Goal: Task Accomplishment & Management: Use online tool/utility

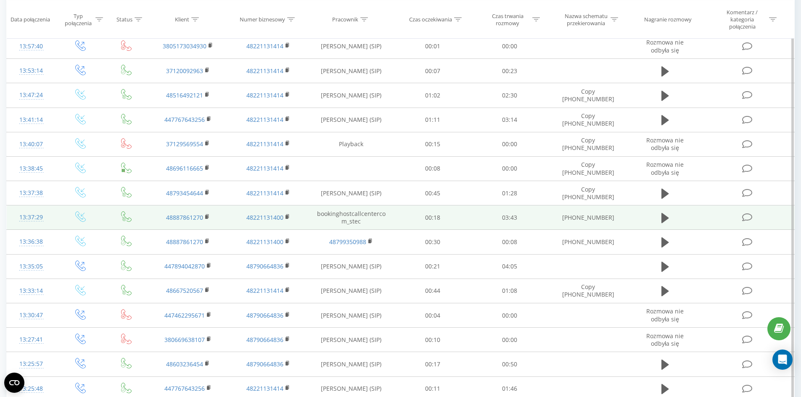
scroll to position [379, 0]
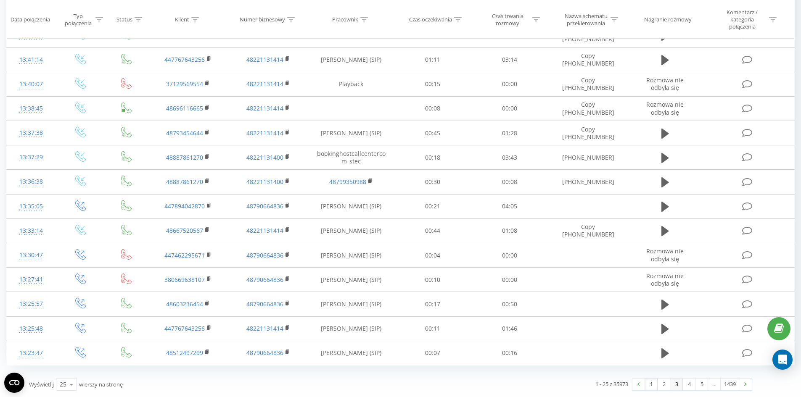
click at [677, 385] on link "3" at bounding box center [676, 385] width 13 height 12
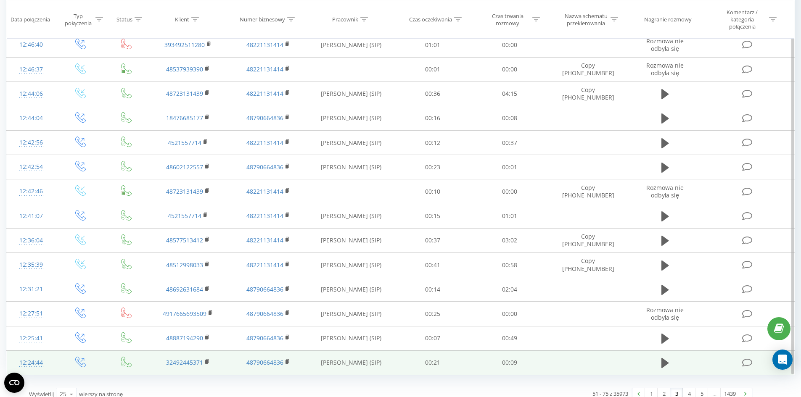
scroll to position [379, 0]
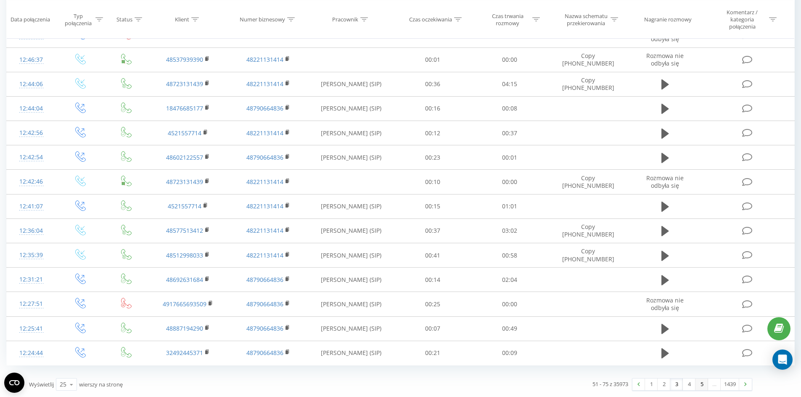
click at [700, 388] on link "5" at bounding box center [701, 385] width 13 height 12
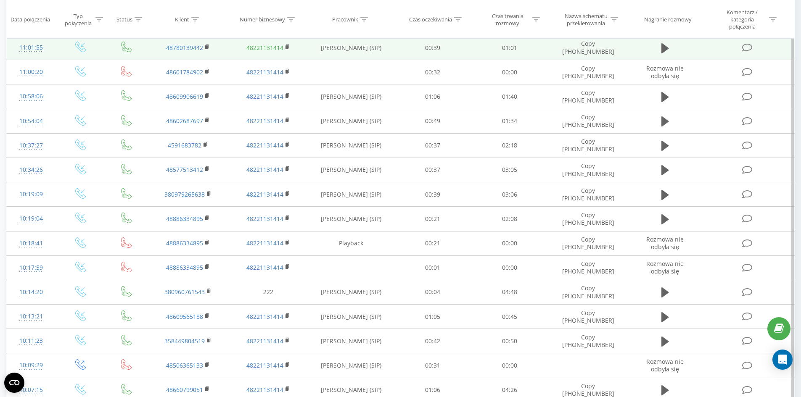
scroll to position [140, 0]
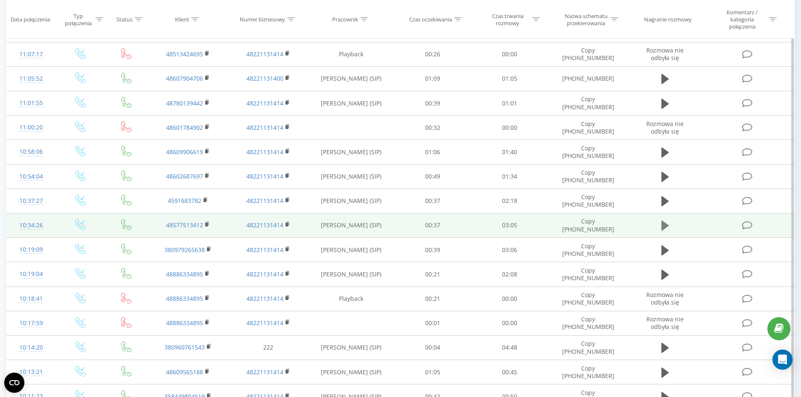
click at [663, 226] on icon at bounding box center [665, 226] width 8 height 10
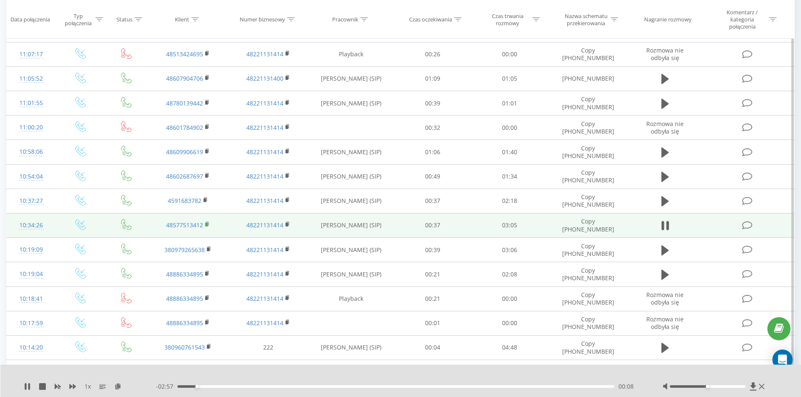
click at [206, 223] on icon at bounding box center [207, 224] width 5 height 6
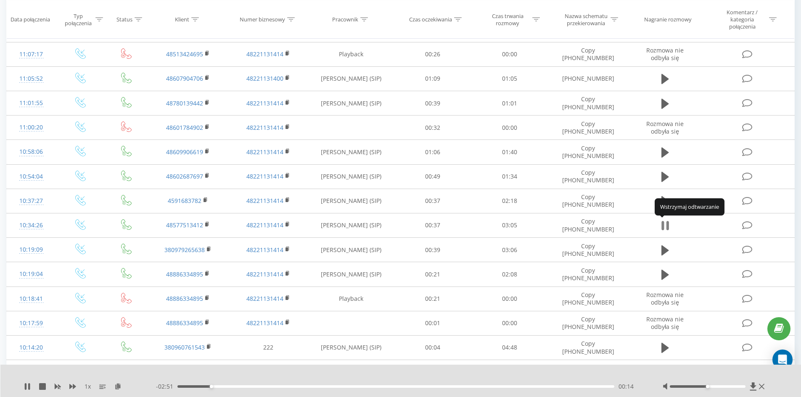
click at [663, 227] on icon at bounding box center [662, 225] width 3 height 9
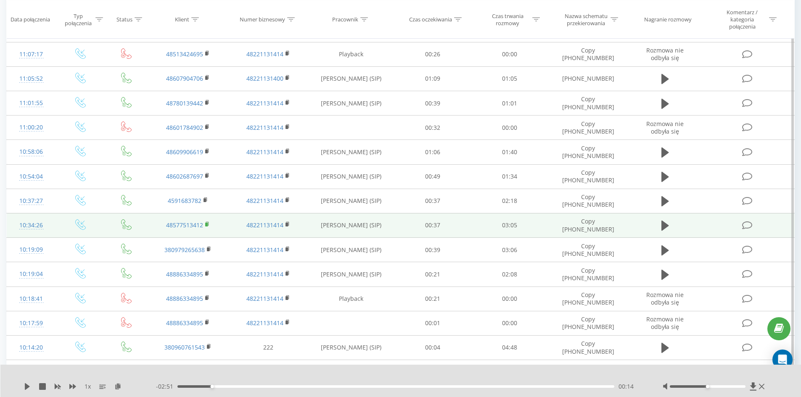
click at [207, 222] on icon at bounding box center [207, 224] width 5 height 6
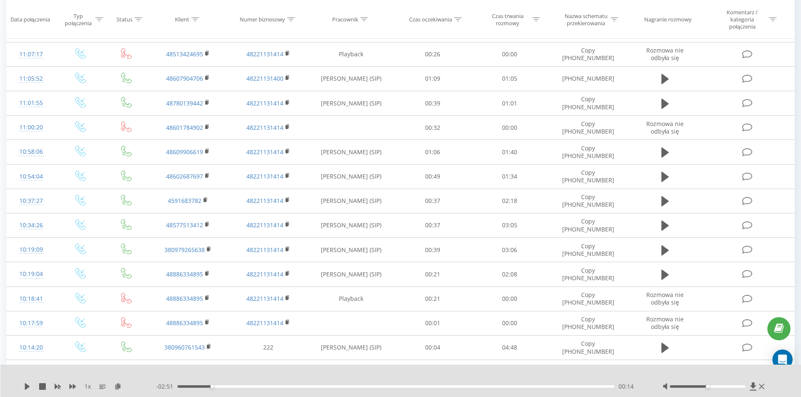
click at [26, 380] on div "1 x - 02:51 00:14 00:14" at bounding box center [400, 381] width 801 height 32
click at [26, 384] on icon at bounding box center [27, 386] width 5 height 7
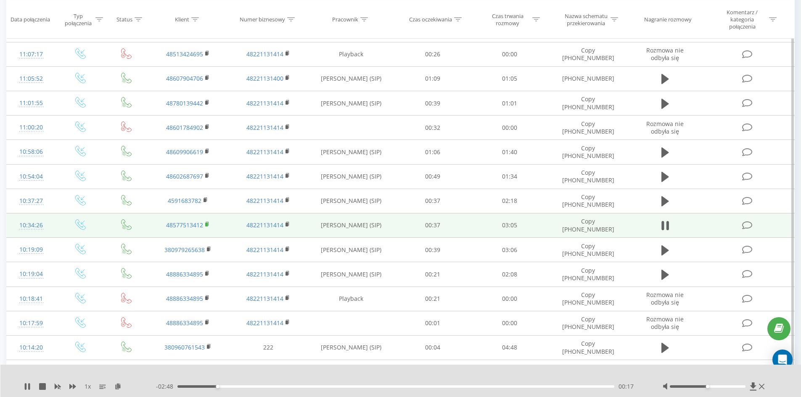
click at [207, 224] on rect at bounding box center [206, 225] width 3 height 4
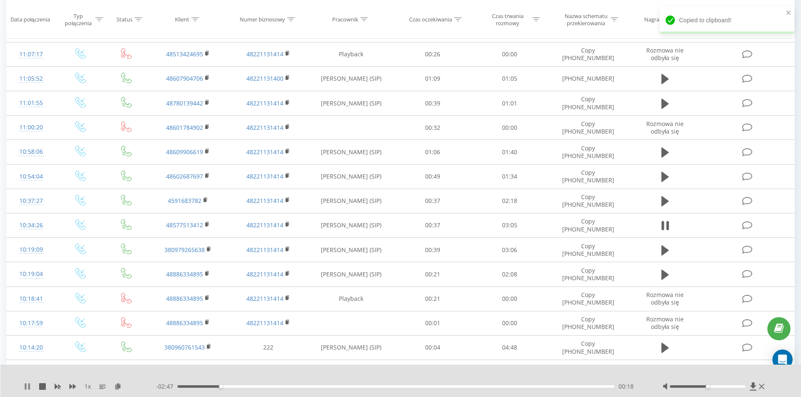
click at [26, 388] on icon at bounding box center [26, 386] width 2 height 7
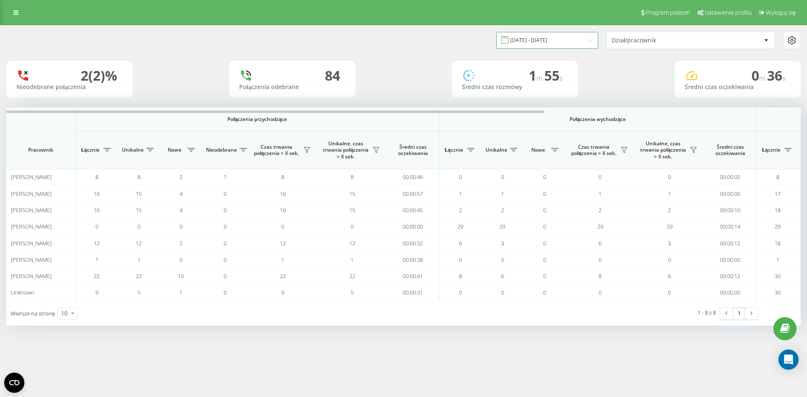
click at [572, 44] on input "[DATE] - [DATE]" at bounding box center [547, 40] width 102 height 16
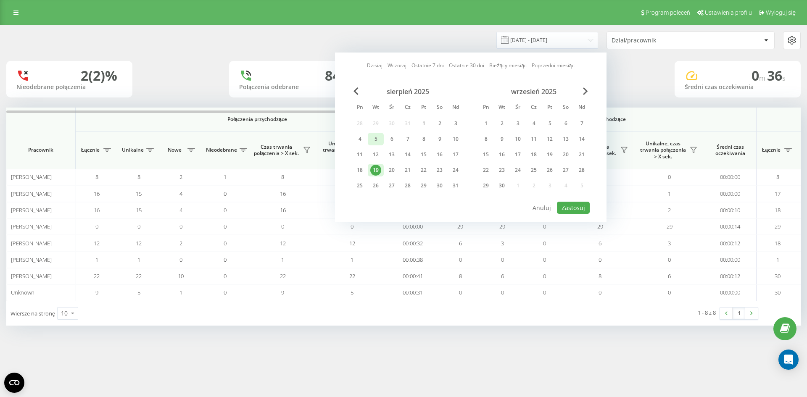
click at [380, 143] on div "5" at bounding box center [375, 139] width 11 height 11
click at [379, 165] on div "19" at bounding box center [375, 170] width 11 height 11
click at [567, 205] on button "Zastosuj" at bounding box center [573, 208] width 33 height 12
type input "[DATE] - [DATE]"
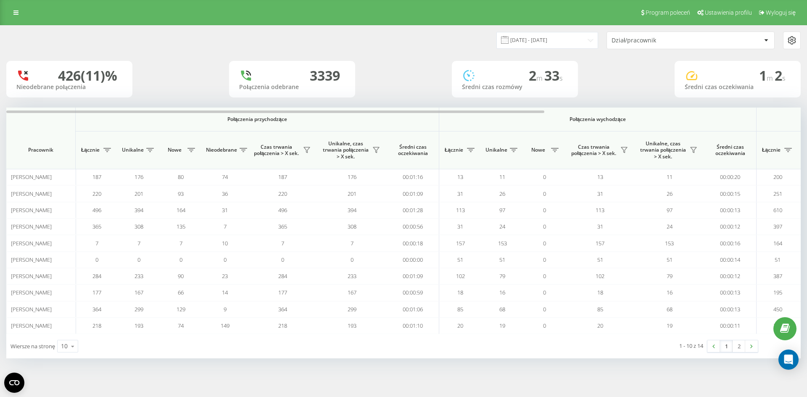
click at [65, 357] on div "Wiersze na stronę 10 10 25 50 100" at bounding box center [204, 346] width 397 height 24
click at [68, 350] on icon at bounding box center [72, 346] width 13 height 16
click at [69, 315] on div "25" at bounding box center [68, 310] width 20 height 12
